Goal: Task Accomplishment & Management: Manage account settings

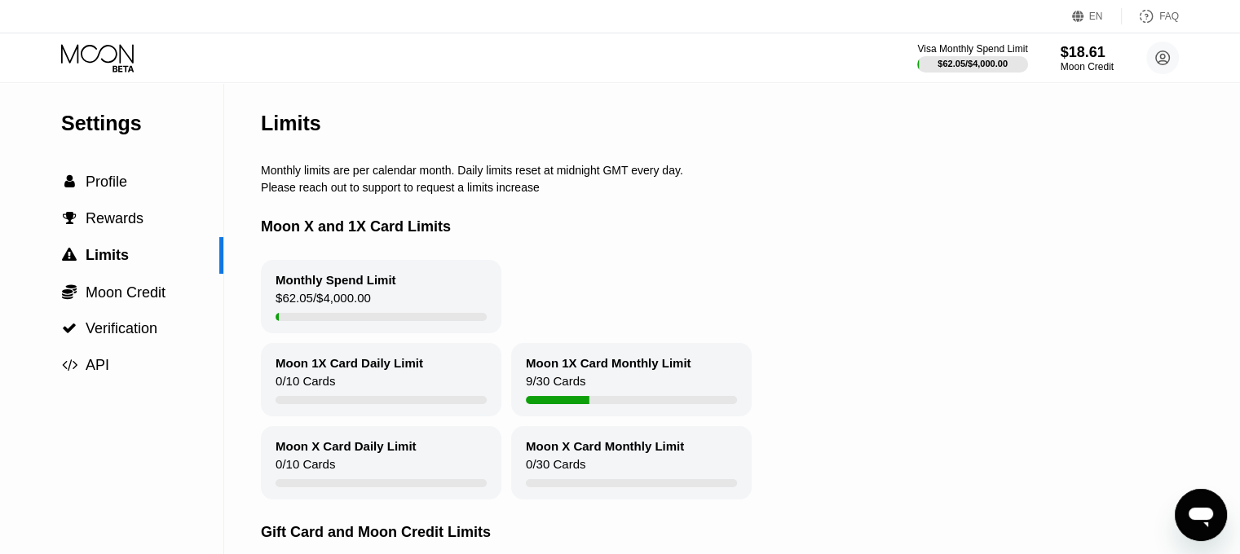
click at [105, 50] on icon at bounding box center [99, 58] width 76 height 29
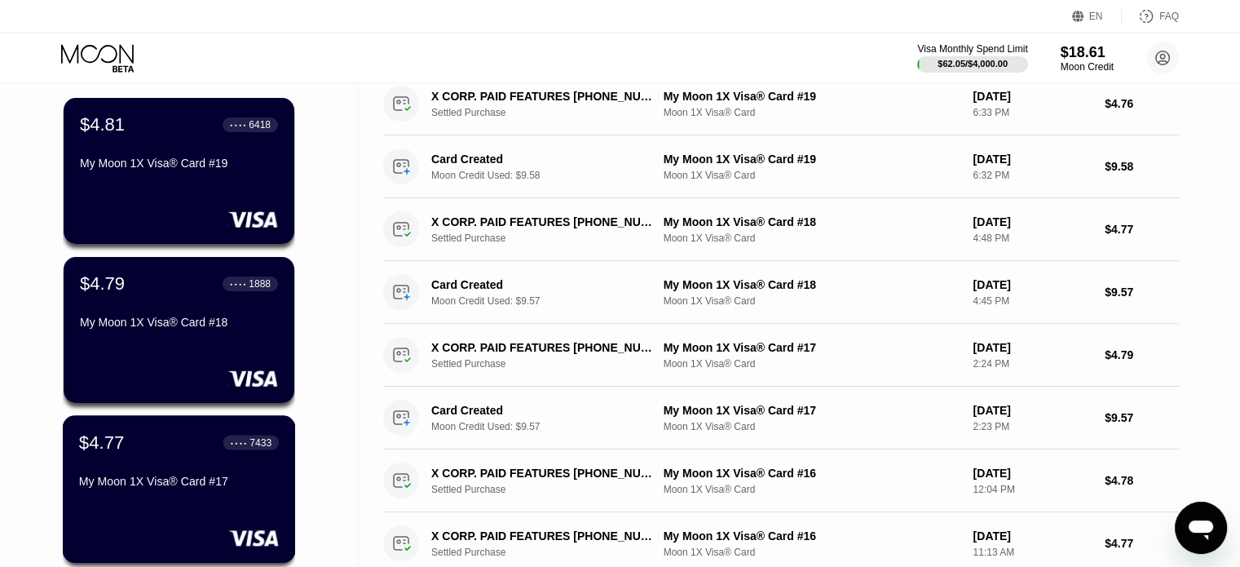
scroll to position [82, 0]
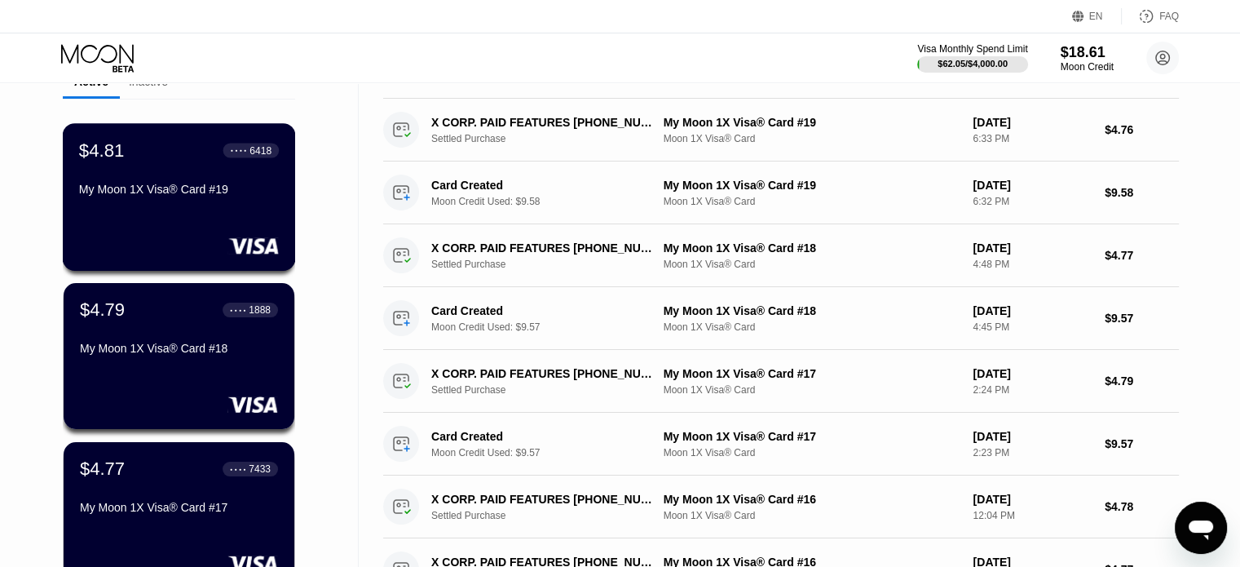
click at [164, 261] on div "$4.81 ● ● ● ● 6418 My Moon 1X Visa® Card #19" at bounding box center [179, 197] width 233 height 148
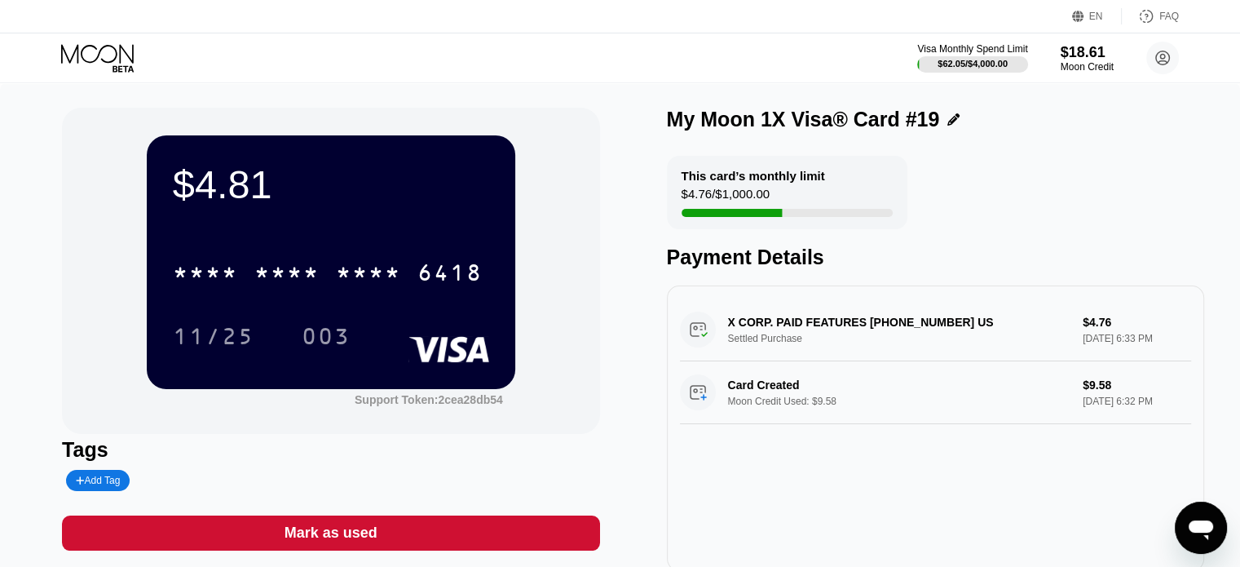
click at [101, 61] on icon at bounding box center [99, 58] width 76 height 29
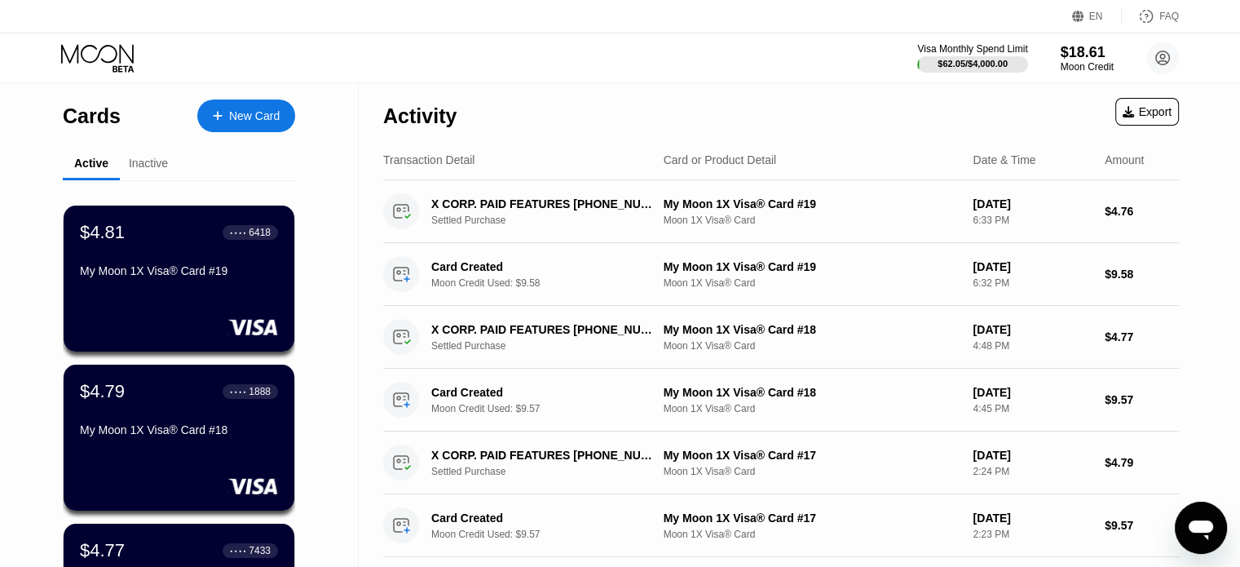
click at [844, 51] on div "Visa Monthly Spend Limit $62.05 / $4,000.00 $18.61 Moon Credit [EMAIL_ADDRESS][…" at bounding box center [1048, 58] width 262 height 33
click at [844, 54] on circle at bounding box center [1162, 58] width 33 height 33
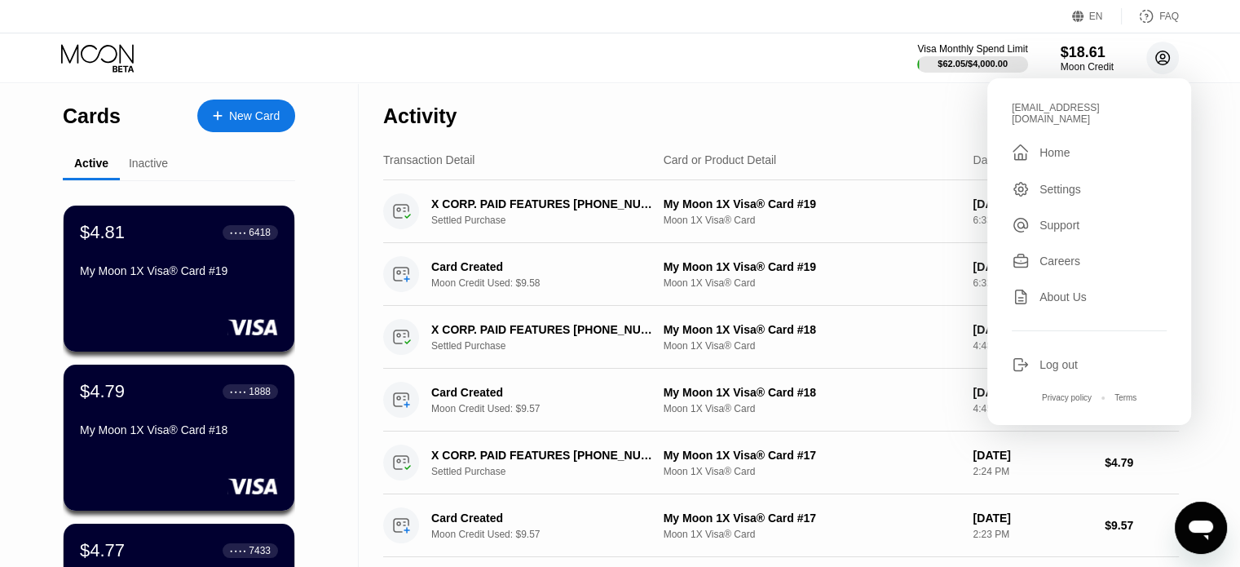
click at [844, 54] on circle at bounding box center [1162, 58] width 33 height 33
